Goal: Information Seeking & Learning: Learn about a topic

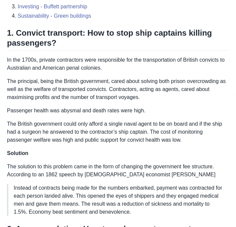
scroll to position [291, 0]
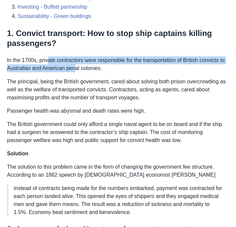
drag, startPoint x: 48, startPoint y: 65, endPoint x: 83, endPoint y: 78, distance: 37.6
click at [83, 72] on p "In the 1700s, private contractors were responsible for the transportation of Br…" at bounding box center [118, 64] width 222 height 16
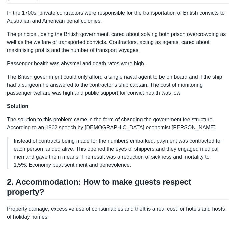
scroll to position [341, 0]
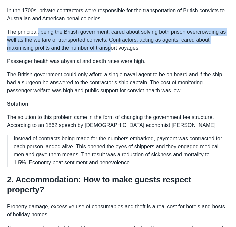
drag, startPoint x: 38, startPoint y: 38, endPoint x: 112, endPoint y: 57, distance: 76.2
click at [113, 52] on p "The principal, being the British government, cared about solving both prison ov…" at bounding box center [118, 40] width 222 height 24
click at [112, 52] on p "The principal, being the British government, cared about solving both prison ov…" at bounding box center [118, 40] width 222 height 24
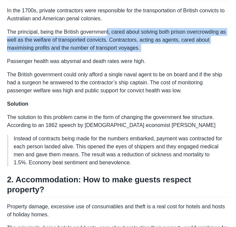
drag, startPoint x: 108, startPoint y: 42, endPoint x: 140, endPoint y: 64, distance: 39.0
drag, startPoint x: 126, startPoint y: 39, endPoint x: 154, endPoint y: 60, distance: 34.8
click at [154, 52] on p "The principal, being the British government, cared about solving both prison ov…" at bounding box center [118, 40] width 222 height 24
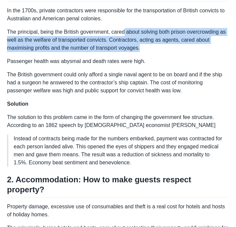
click at [154, 52] on p "The principal, being the British government, cared about solving both prison ov…" at bounding box center [118, 40] width 222 height 24
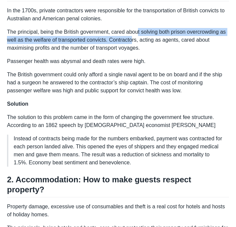
drag, startPoint x: 141, startPoint y: 43, endPoint x: 143, endPoint y: 51, distance: 8.3
click at [143, 51] on p "The principal, being the British government, cared about solving both prison ov…" at bounding box center [118, 40] width 222 height 24
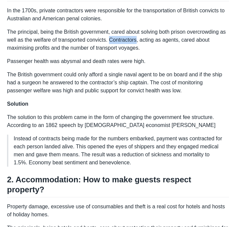
click at [143, 51] on p "The principal, being the British government, cared about solving both prison ov…" at bounding box center [118, 40] width 222 height 24
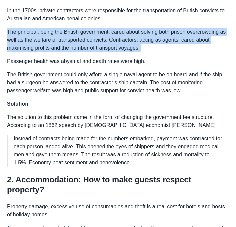
click at [143, 51] on p "The principal, being the British government, cared about solving both prison ov…" at bounding box center [118, 40] width 222 height 24
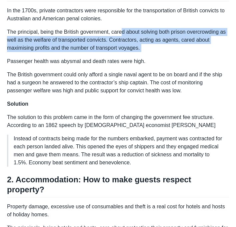
drag, startPoint x: 124, startPoint y: 40, endPoint x: 135, endPoint y: 61, distance: 23.8
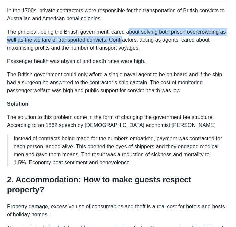
drag, startPoint x: 132, startPoint y: 38, endPoint x: 133, endPoint y: 53, distance: 15.0
click at [133, 52] on p "The principal, being the British government, cared about solving both prison ov…" at bounding box center [118, 40] width 222 height 24
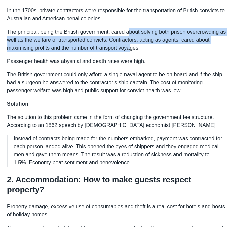
click at [133, 52] on p "The principal, being the British government, cared about solving both prison ov…" at bounding box center [118, 40] width 222 height 24
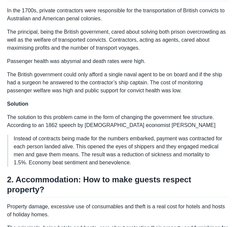
click at [118, 65] on p "Passenger health was abysmal and death rates were high." at bounding box center [118, 61] width 222 height 8
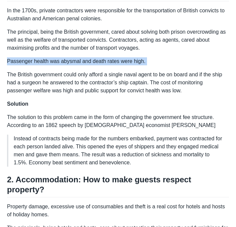
click at [118, 65] on p "Passenger health was abysmal and death rates were high." at bounding box center [118, 61] width 222 height 8
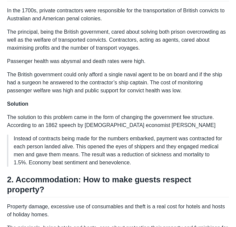
click at [118, 50] on p "The principal, being the British government, cared about solving both prison ov…" at bounding box center [118, 40] width 222 height 24
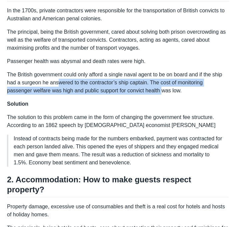
drag, startPoint x: 60, startPoint y: 89, endPoint x: 167, endPoint y: 101, distance: 107.5
click at [167, 94] on p "The British government could only afford a single naval agent to be on board an…" at bounding box center [118, 83] width 222 height 24
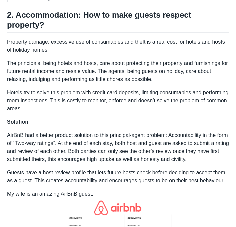
scroll to position [505, 0]
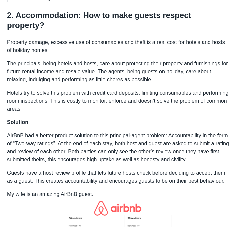
click at [72, 40] on p "Property damage, excessive use of consumables and theft is a real cost for hote…" at bounding box center [118, 46] width 222 height 16
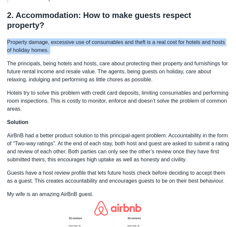
click at [72, 40] on p "Property damage, excessive use of consumables and theft is a real cost for hote…" at bounding box center [118, 46] width 222 height 16
click at [79, 50] on p "Property damage, excessive use of consumables and theft is a real cost for hote…" at bounding box center [118, 46] width 222 height 16
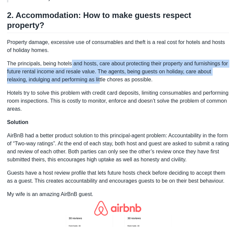
drag, startPoint x: 73, startPoint y: 62, endPoint x: 102, endPoint y: 78, distance: 33.8
click at [102, 78] on p "The principals, being hotels and hosts, care about protecting their property an…" at bounding box center [118, 72] width 222 height 24
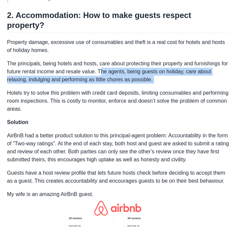
drag, startPoint x: 111, startPoint y: 69, endPoint x: 157, endPoint y: 82, distance: 47.9
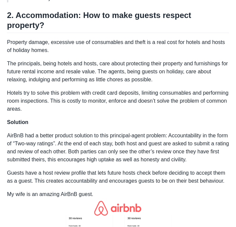
click at [129, 70] on p "The principals, being hotels and hosts, care about protecting their property an…" at bounding box center [118, 72] width 222 height 24
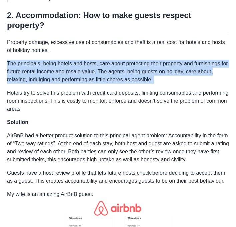
click at [129, 70] on p "The principals, being hotels and hosts, care about protecting their property an…" at bounding box center [118, 72] width 222 height 24
click at [136, 73] on p "The principals, being hotels and hosts, care about protecting their property an…" at bounding box center [118, 72] width 222 height 24
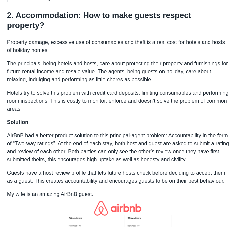
click at [77, 89] on p "Hotels try to solve this problem with credit card deposits, limiting consumable…" at bounding box center [118, 101] width 222 height 24
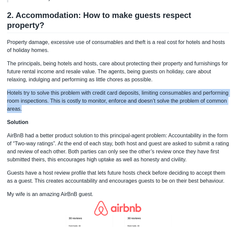
click at [77, 89] on p "Hotels try to solve this problem with credit card deposits, limiting consumable…" at bounding box center [118, 101] width 222 height 24
click at [99, 94] on p "Hotels try to solve this problem with credit card deposits, limiting consumable…" at bounding box center [118, 101] width 222 height 24
drag, startPoint x: 61, startPoint y: 91, endPoint x: 76, endPoint y: 107, distance: 22.4
click at [76, 107] on p "Hotels try to solve this problem with credit card deposits, limiting consumable…" at bounding box center [118, 101] width 222 height 24
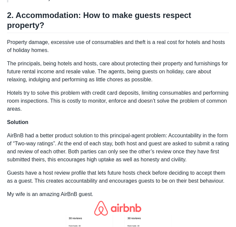
click at [76, 97] on p "Hotels try to solve this problem with credit card deposits, limiting consumable…" at bounding box center [118, 101] width 222 height 24
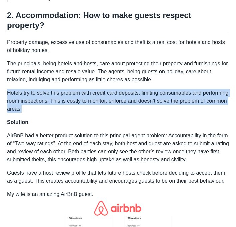
click at [76, 97] on p "Hotels try to solve this problem with credit card deposits, limiting consumable…" at bounding box center [118, 101] width 222 height 24
click at [88, 101] on p "Hotels try to solve this problem with credit card deposits, limiting consumable…" at bounding box center [118, 101] width 222 height 24
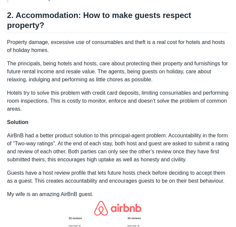
click at [63, 141] on p "AirBnB had a better product solution to this principal-agent problem: Accountab…" at bounding box center [118, 147] width 222 height 32
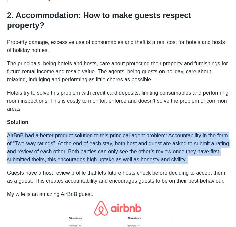
click at [63, 141] on p "AirBnB had a better product solution to this principal-agent problem: Accountab…" at bounding box center [118, 147] width 222 height 32
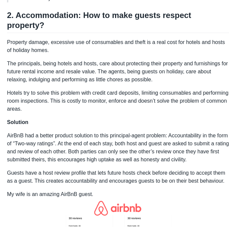
click at [71, 120] on p "Solution" at bounding box center [118, 122] width 222 height 8
click at [74, 134] on p "AirBnB had a better product solution to this principal-agent problem: Accountab…" at bounding box center [118, 147] width 222 height 32
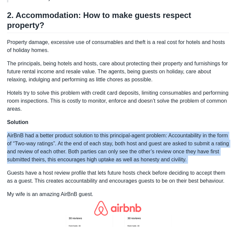
click at [74, 134] on p "AirBnB had a better product solution to this principal-agent problem: Accountab…" at bounding box center [118, 147] width 222 height 32
click at [108, 131] on p "AirBnB had a better product solution to this principal-agent problem: Accountab…" at bounding box center [118, 147] width 222 height 32
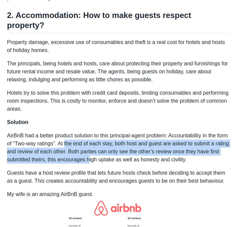
drag, startPoint x: 79, startPoint y: 139, endPoint x: 115, endPoint y: 159, distance: 41.1
click at [115, 159] on p "AirBnB had a better product solution to this principal-agent problem: Accountab…" at bounding box center [118, 147] width 222 height 32
drag, startPoint x: 115, startPoint y: 138, endPoint x: 154, endPoint y: 157, distance: 43.2
click at [154, 157] on p "AirBnB had a better product solution to this principal-agent problem: Accountab…" at bounding box center [118, 147] width 222 height 32
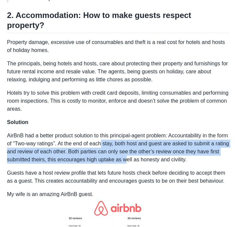
click at [154, 157] on p "AirBnB had a better product solution to this principal-agent problem: Accountab…" at bounding box center [118, 147] width 222 height 32
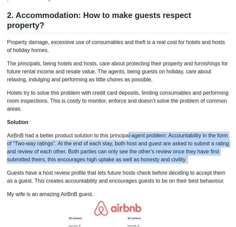
drag, startPoint x: 131, startPoint y: 133, endPoint x: 184, endPoint y: 165, distance: 62.1
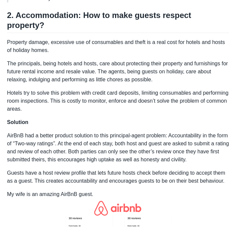
click at [175, 145] on p "AirBnB had a better product solution to this principal-agent problem: Accountab…" at bounding box center [118, 147] width 222 height 32
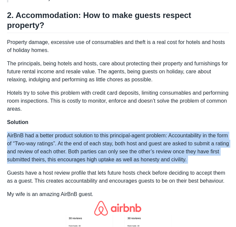
click at [175, 145] on p "AirBnB had a better product solution to this principal-agent problem: Accountab…" at bounding box center [118, 147] width 222 height 32
click at [184, 135] on p "AirBnB had a better product solution to this principal-agent problem: Accountab…" at bounding box center [118, 147] width 222 height 32
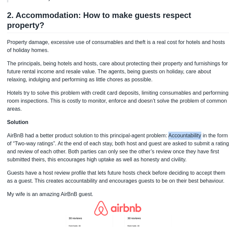
click at [184, 135] on p "AirBnB had a better product solution to this principal-agent problem: Accountab…" at bounding box center [118, 147] width 222 height 32
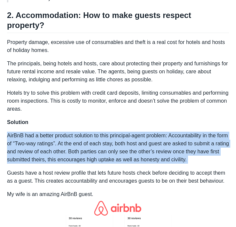
click at [184, 135] on p "AirBnB had a better product solution to this principal-agent problem: Accountab…" at bounding box center [118, 147] width 222 height 32
click at [184, 153] on p "AirBnB had a better product solution to this principal-agent problem: Accountab…" at bounding box center [118, 147] width 222 height 32
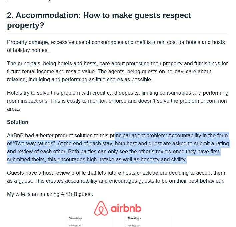
drag, startPoint x: 117, startPoint y: 134, endPoint x: 219, endPoint y: 156, distance: 104.0
click at [219, 156] on p "AirBnB had a better product solution to this principal-agent problem: Accountab…" at bounding box center [118, 147] width 222 height 32
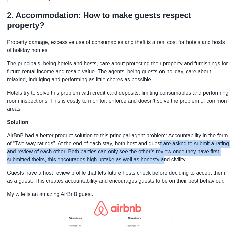
drag, startPoint x: 177, startPoint y: 141, endPoint x: 192, endPoint y: 163, distance: 26.8
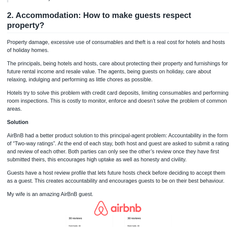
click at [183, 146] on p "AirBnB had a better product solution to this principal-agent problem: Accountab…" at bounding box center [118, 147] width 222 height 32
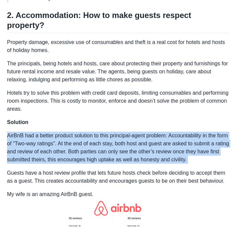
click at [183, 146] on p "AirBnB had a better product solution to this principal-agent problem: Accountab…" at bounding box center [118, 147] width 222 height 32
click at [185, 133] on p "AirBnB had a better product solution to this principal-agent problem: Accountab…" at bounding box center [118, 147] width 222 height 32
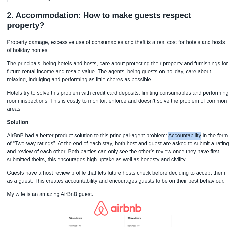
click at [185, 133] on p "AirBnB had a better product solution to this principal-agent problem: Accountab…" at bounding box center [118, 147] width 222 height 32
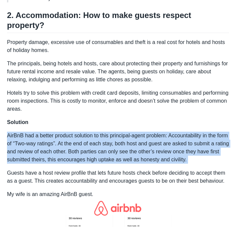
click at [185, 133] on p "AirBnB had a better product solution to this principal-agent problem: Accountab…" at bounding box center [118, 147] width 222 height 32
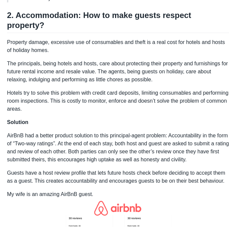
click at [181, 95] on p "Hotels try to solve this problem with credit card deposits, limiting consumable…" at bounding box center [118, 101] width 222 height 24
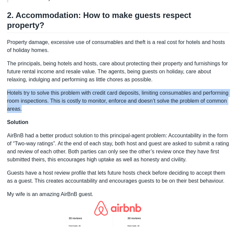
click at [181, 95] on p "Hotels try to solve this problem with credit card deposits, limiting consumable…" at bounding box center [118, 101] width 222 height 24
click at [179, 89] on p "Hotels try to solve this problem with credit card deposits, limiting consumable…" at bounding box center [118, 101] width 222 height 24
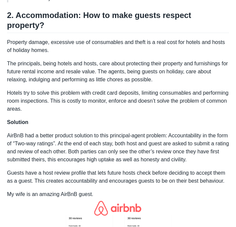
click at [179, 90] on p "Hotels try to solve this problem with credit card deposits, limiting consumable…" at bounding box center [118, 101] width 222 height 24
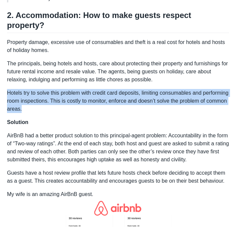
click at [179, 90] on p "Hotels try to solve this problem with credit card deposits, limiting consumable…" at bounding box center [118, 101] width 222 height 24
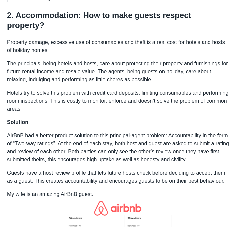
click at [183, 75] on p "The principals, being hotels and hosts, care about protecting their property an…" at bounding box center [118, 72] width 222 height 24
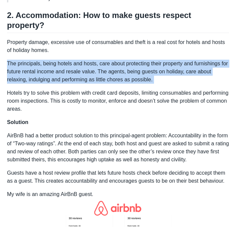
click at [183, 75] on p "The principals, being hotels and hosts, care about protecting their property an…" at bounding box center [118, 72] width 222 height 24
click at [185, 71] on p "The principals, being hotels and hosts, care about protecting their property an…" at bounding box center [118, 72] width 222 height 24
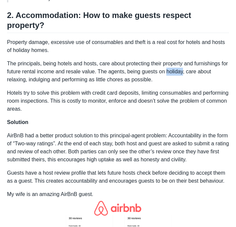
click at [185, 71] on p "The principals, being hotels and hosts, care about protecting their property an…" at bounding box center [118, 72] width 222 height 24
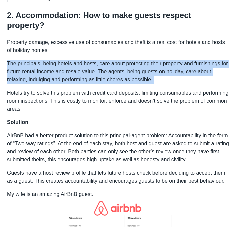
click at [185, 71] on p "The principals, being hotels and hosts, care about protecting their property an…" at bounding box center [118, 72] width 222 height 24
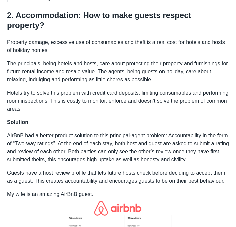
click at [176, 103] on p "Hotels try to solve this problem with credit card deposits, limiting consumable…" at bounding box center [118, 101] width 222 height 24
